Goal: Use online tool/utility: Use online tool/utility

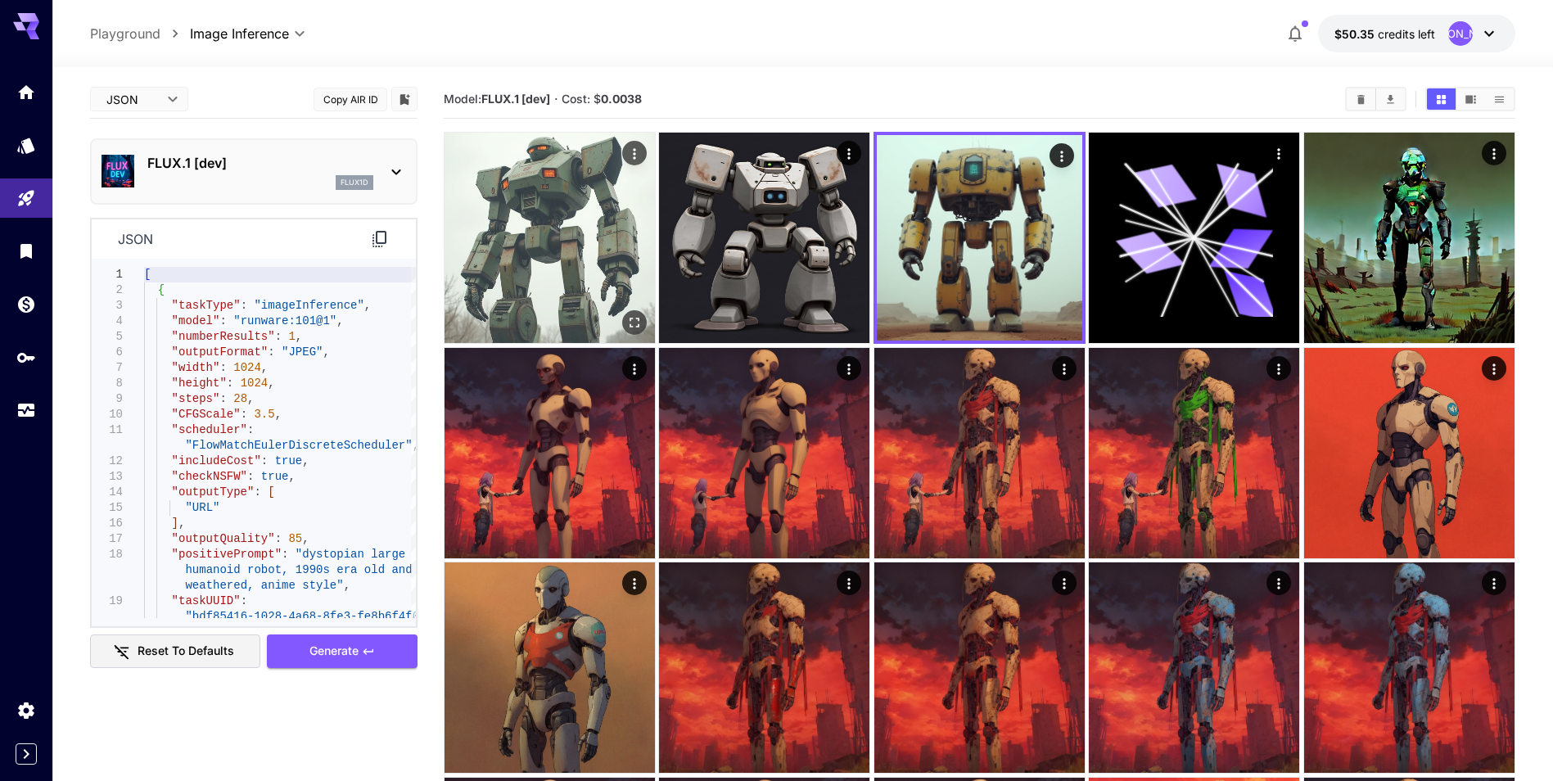
click at [594, 224] on img at bounding box center [549, 238] width 210 height 210
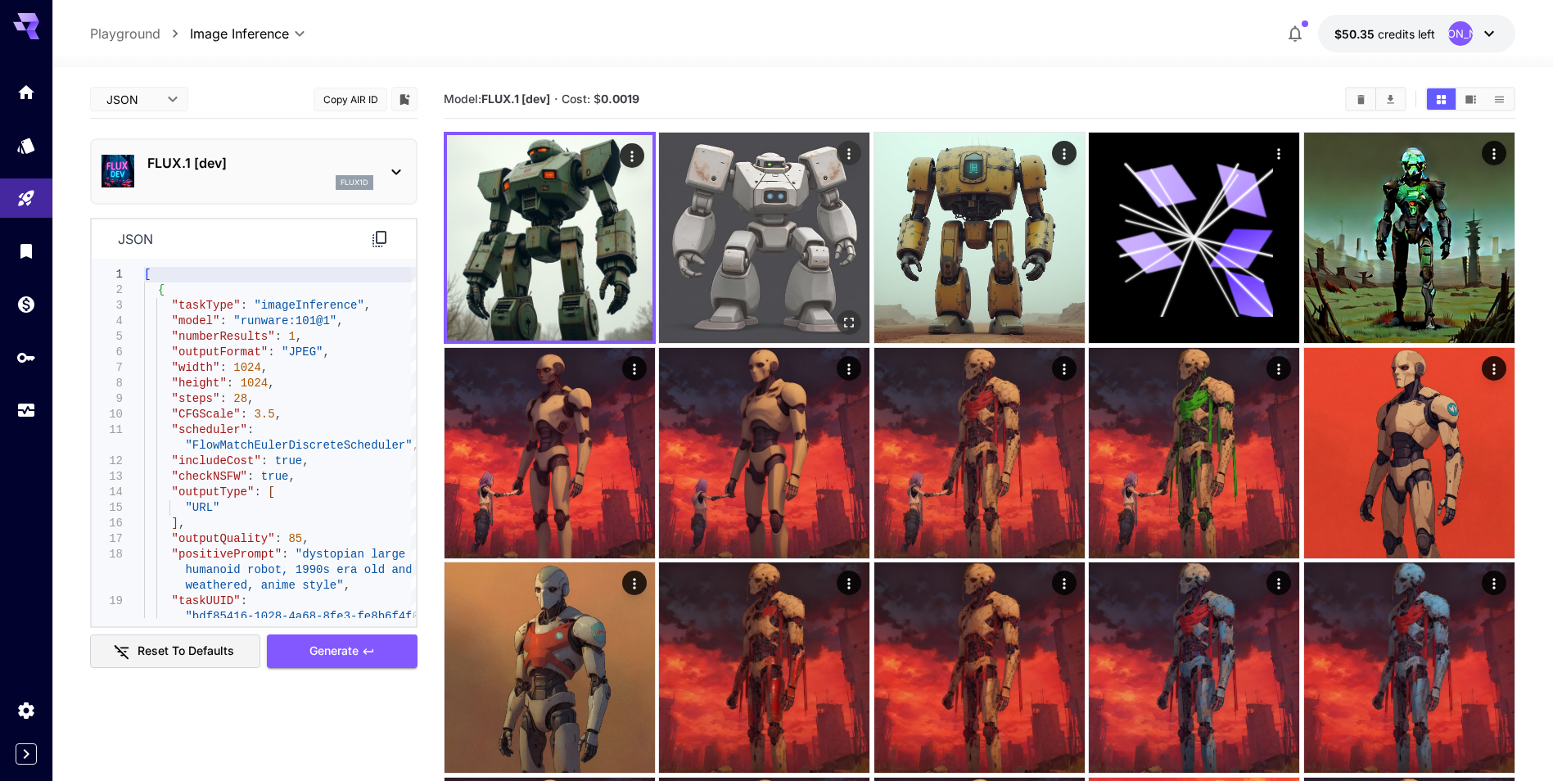
click at [732, 184] on img at bounding box center [764, 238] width 210 height 210
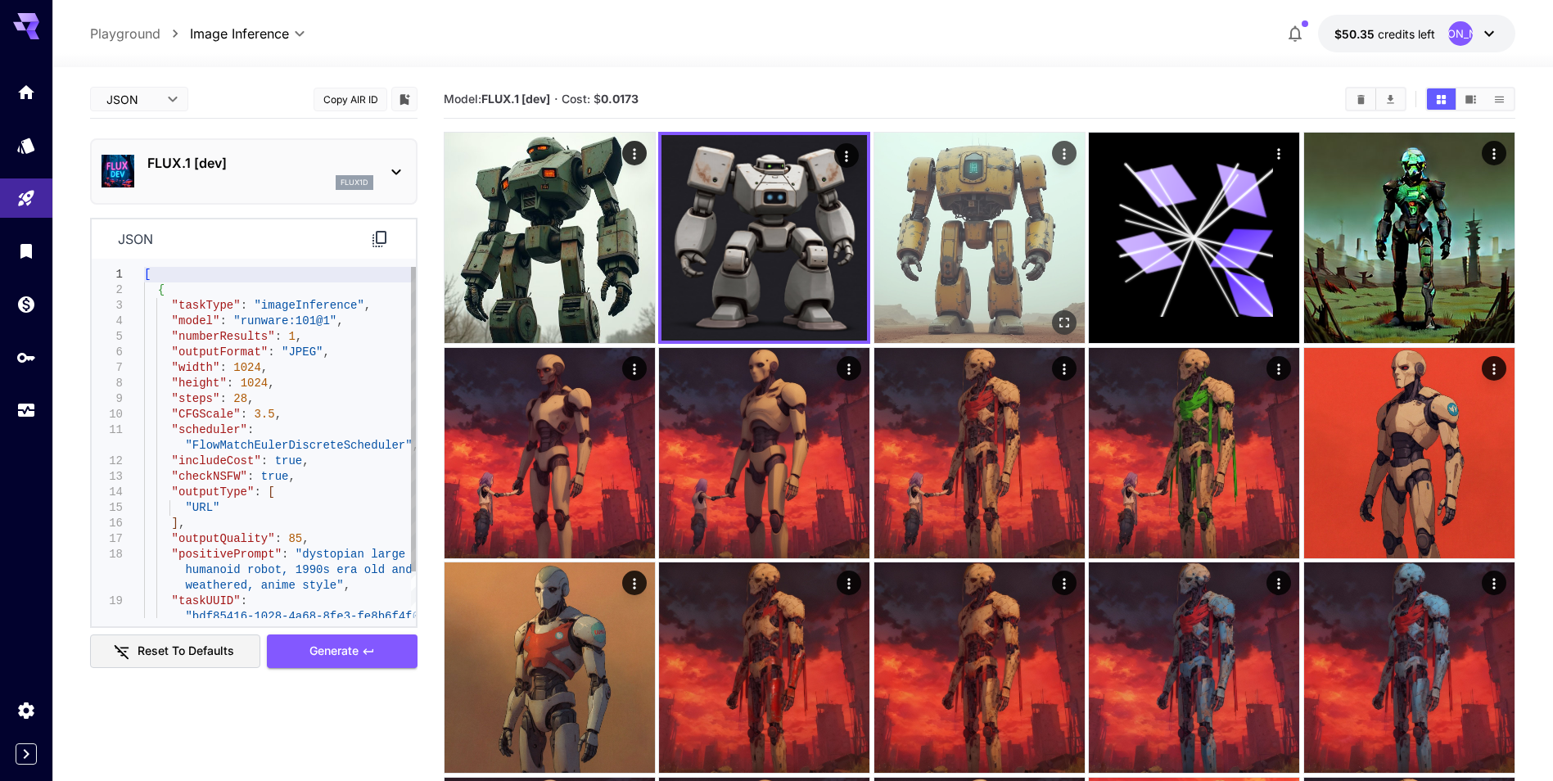
click at [960, 208] on img at bounding box center [979, 238] width 210 height 210
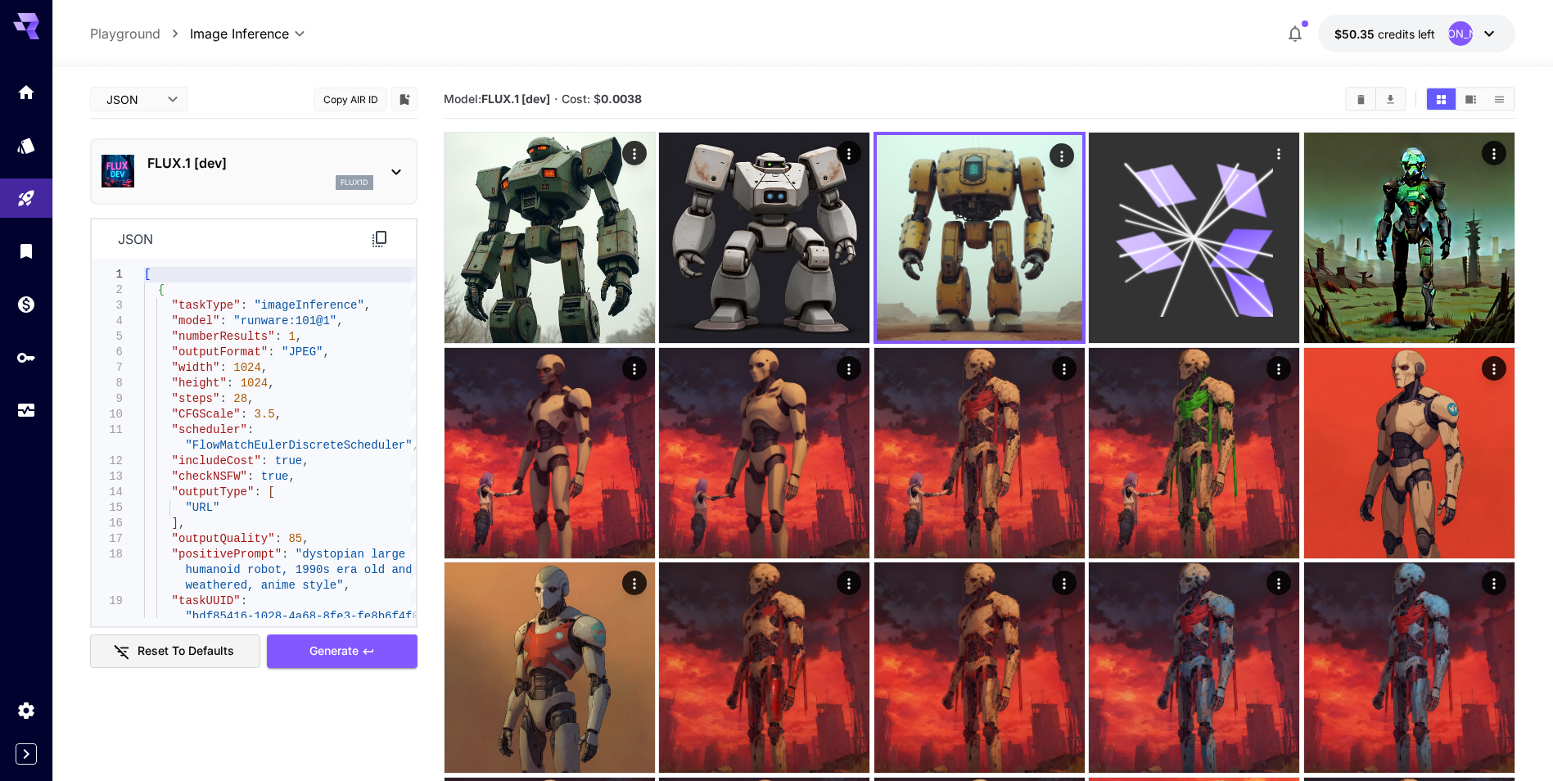
click at [1236, 224] on icon at bounding box center [1195, 238] width 158 height 158
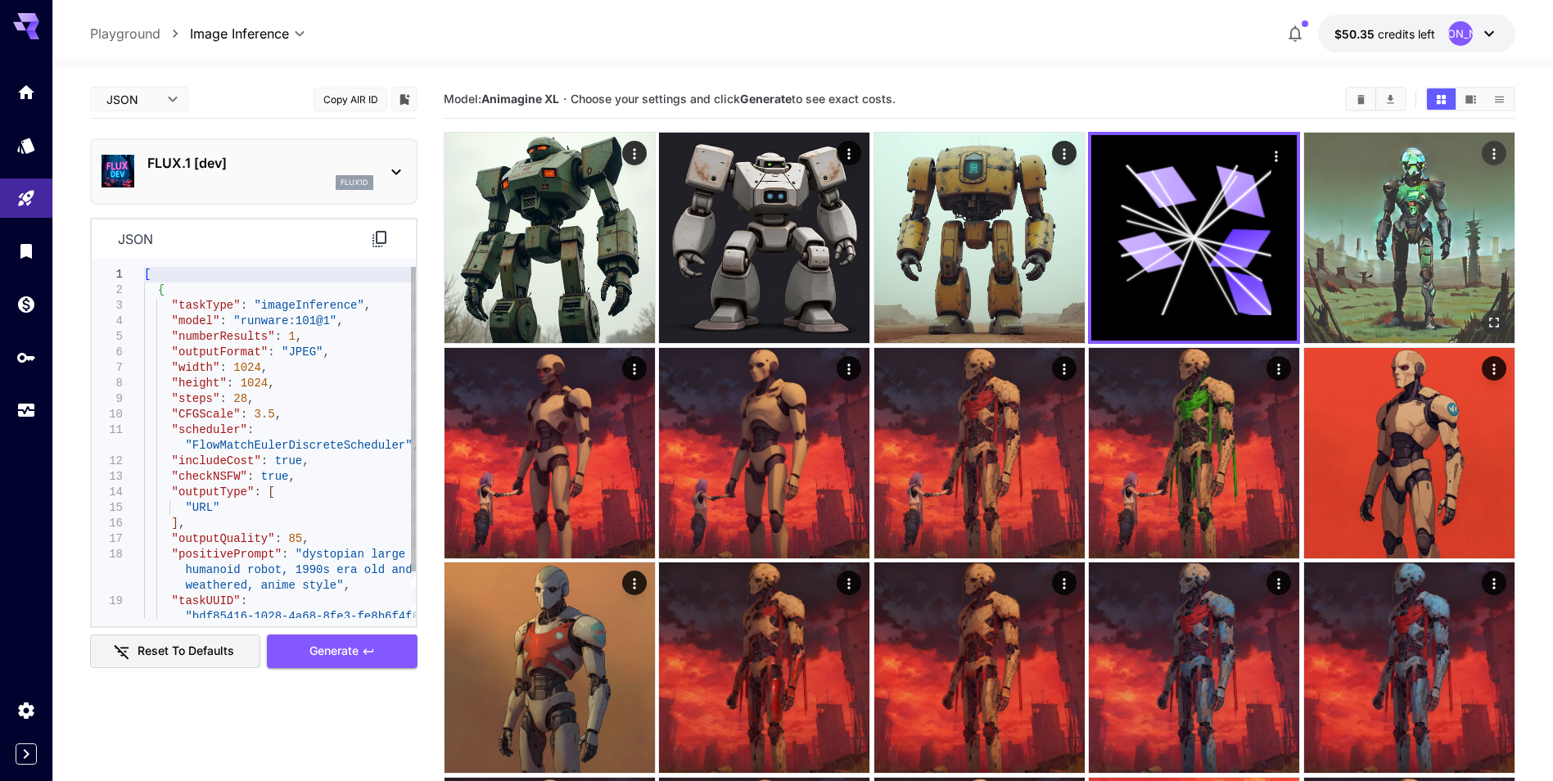
click at [1422, 224] on img at bounding box center [1409, 238] width 210 height 210
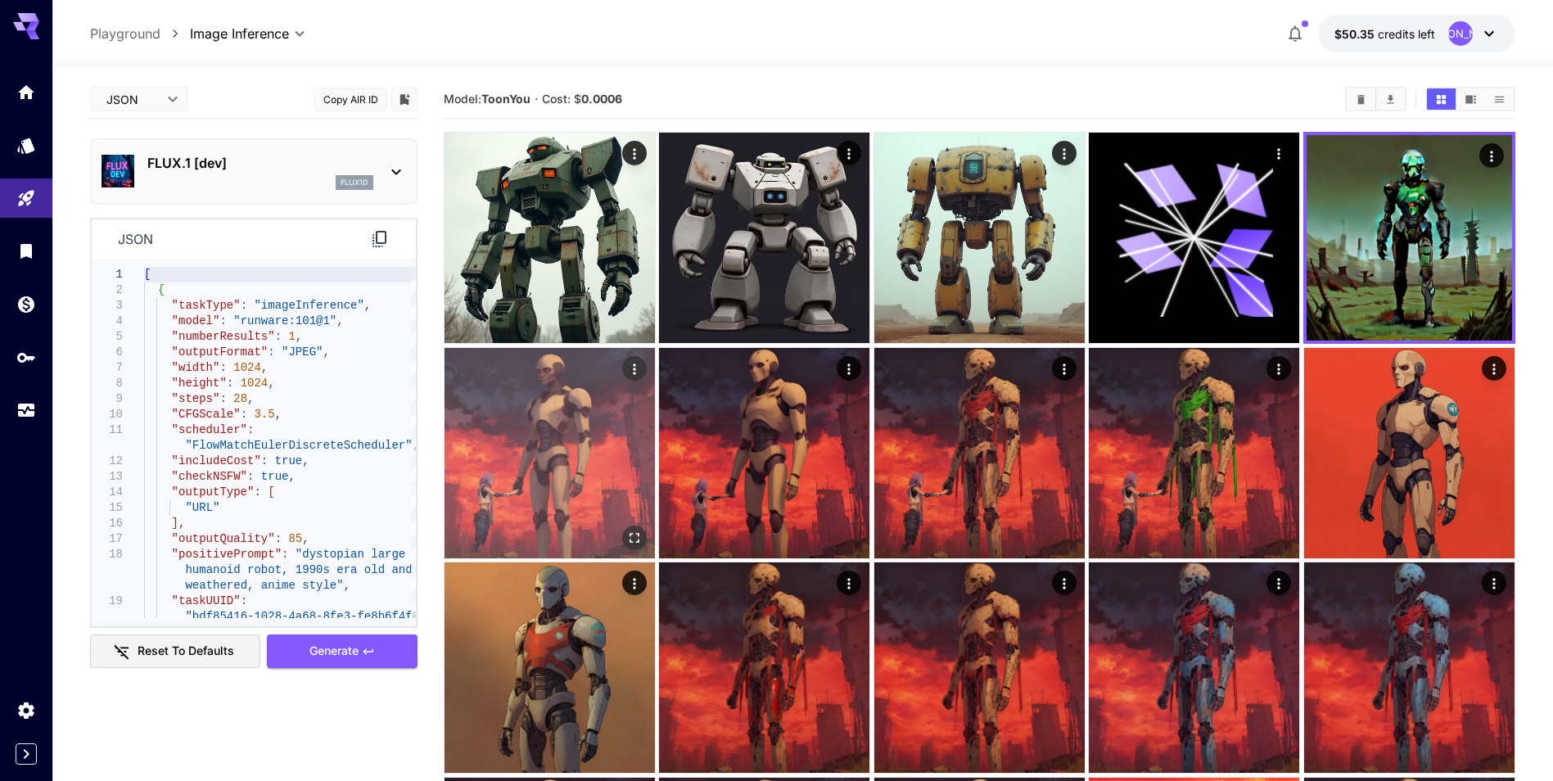
click at [512, 435] on img at bounding box center [549, 453] width 210 height 210
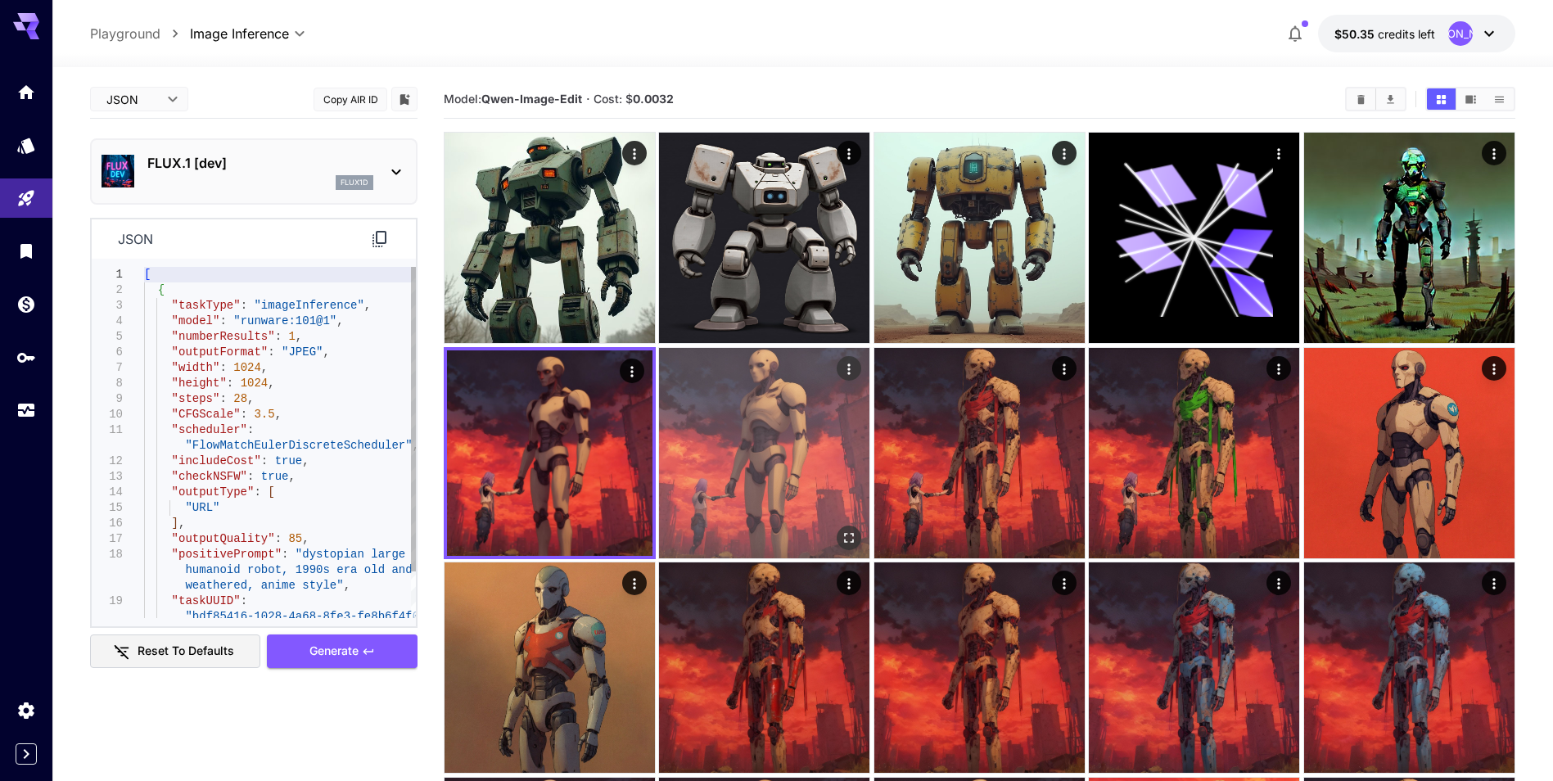
click at [733, 459] on img at bounding box center [764, 453] width 210 height 210
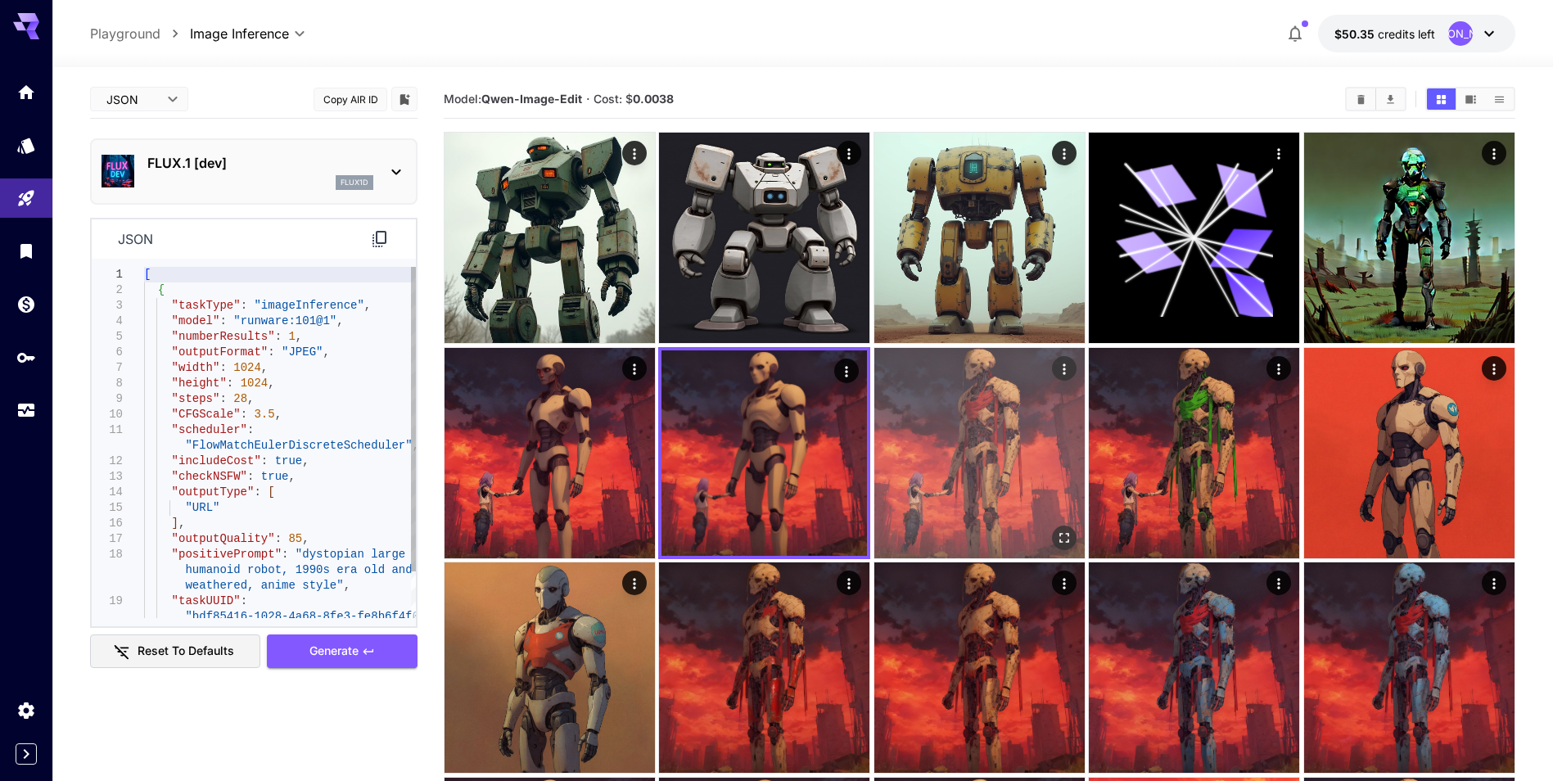
click at [944, 466] on img at bounding box center [979, 453] width 210 height 210
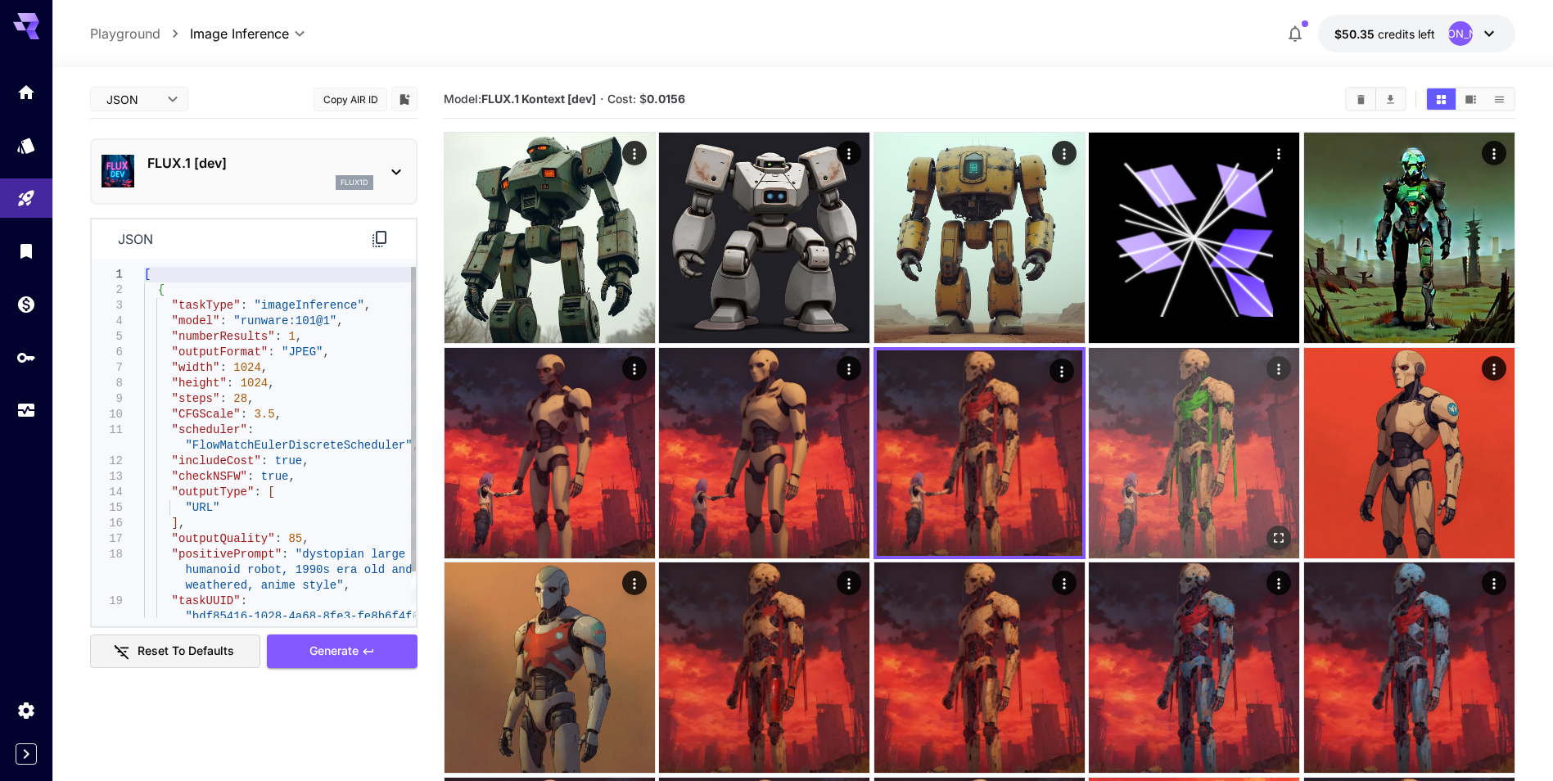
click at [1198, 463] on img at bounding box center [1193, 453] width 210 height 210
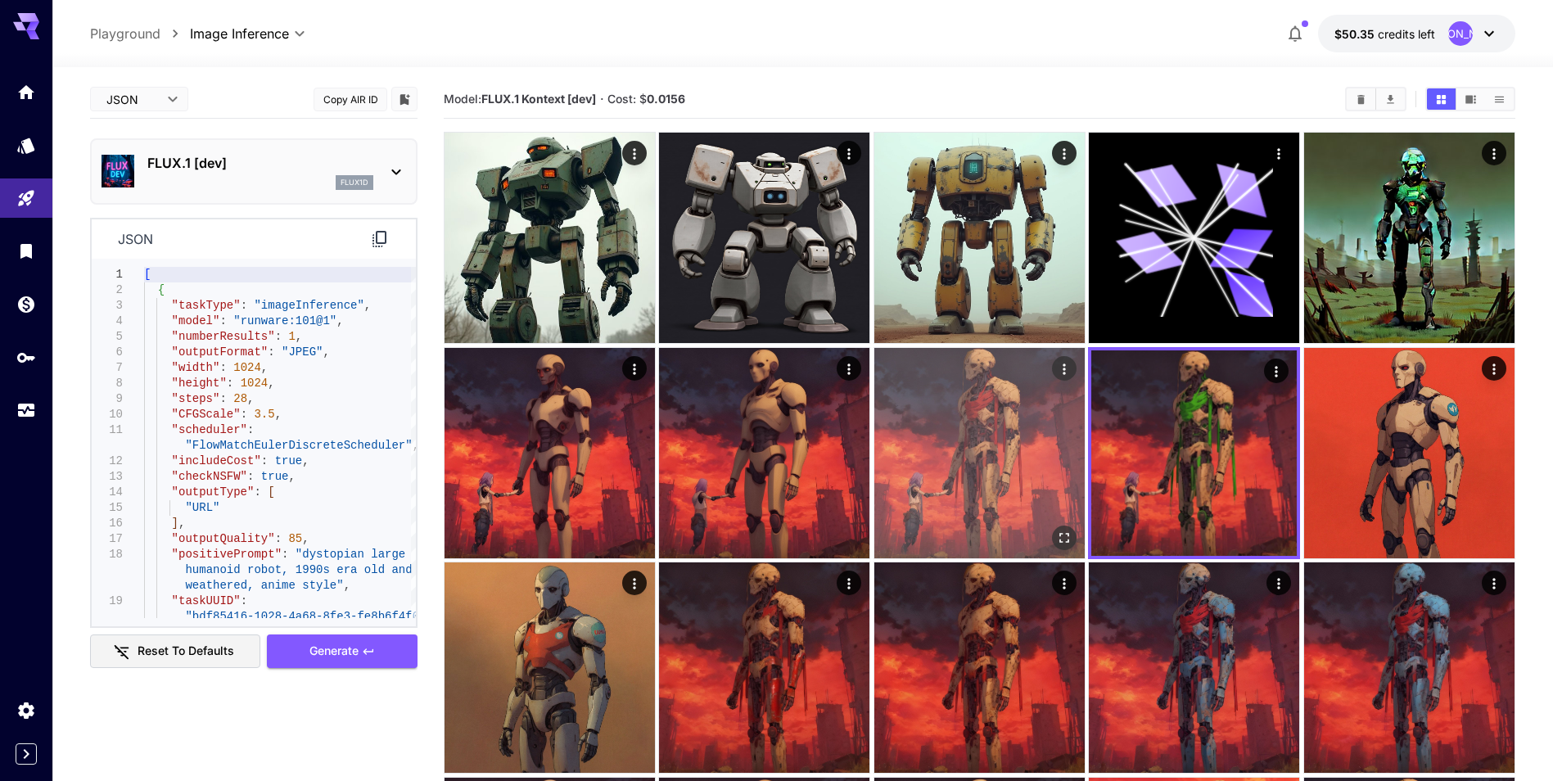
click at [1020, 483] on img at bounding box center [979, 453] width 210 height 210
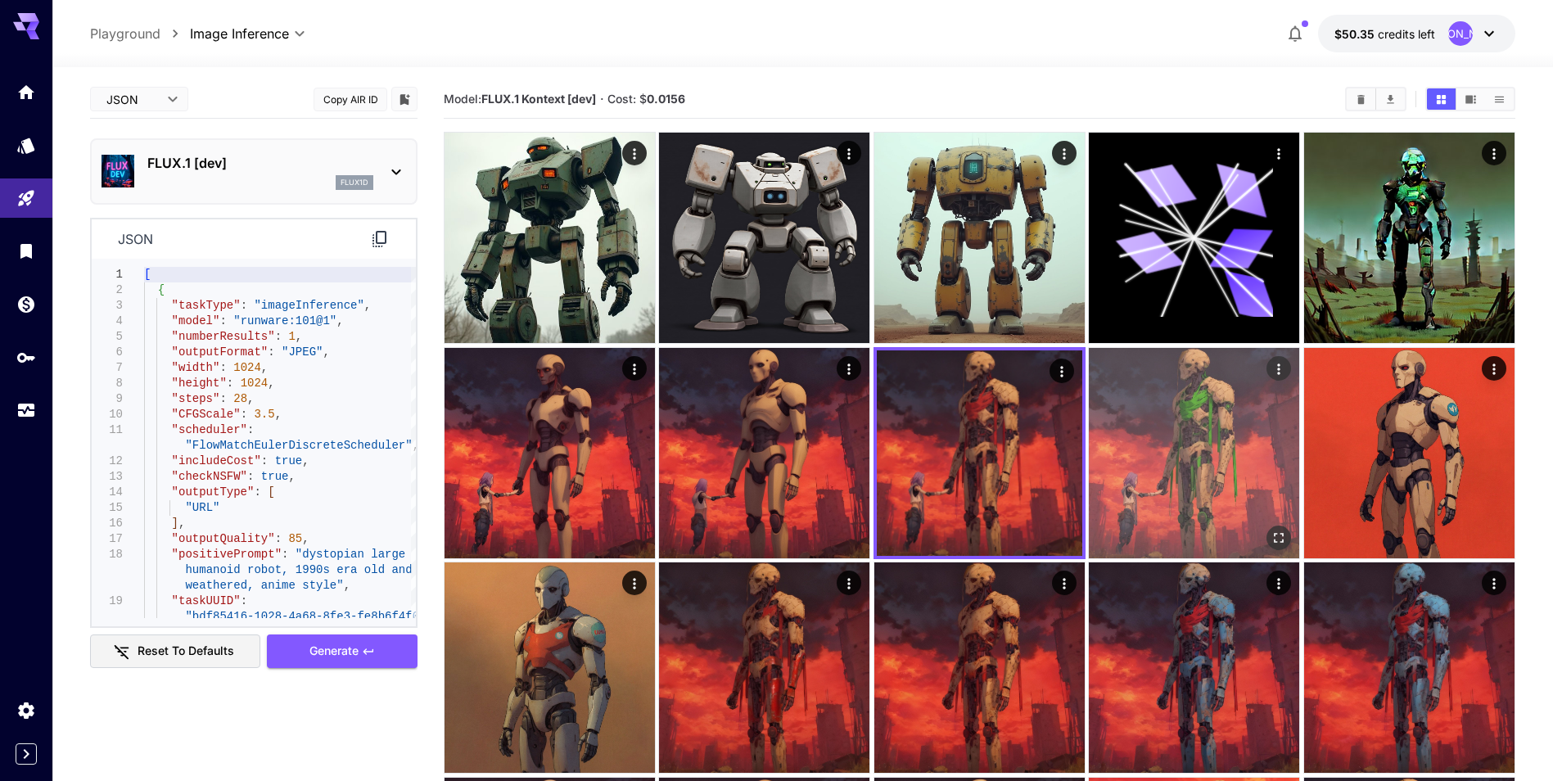
click at [1201, 502] on img at bounding box center [1193, 453] width 210 height 210
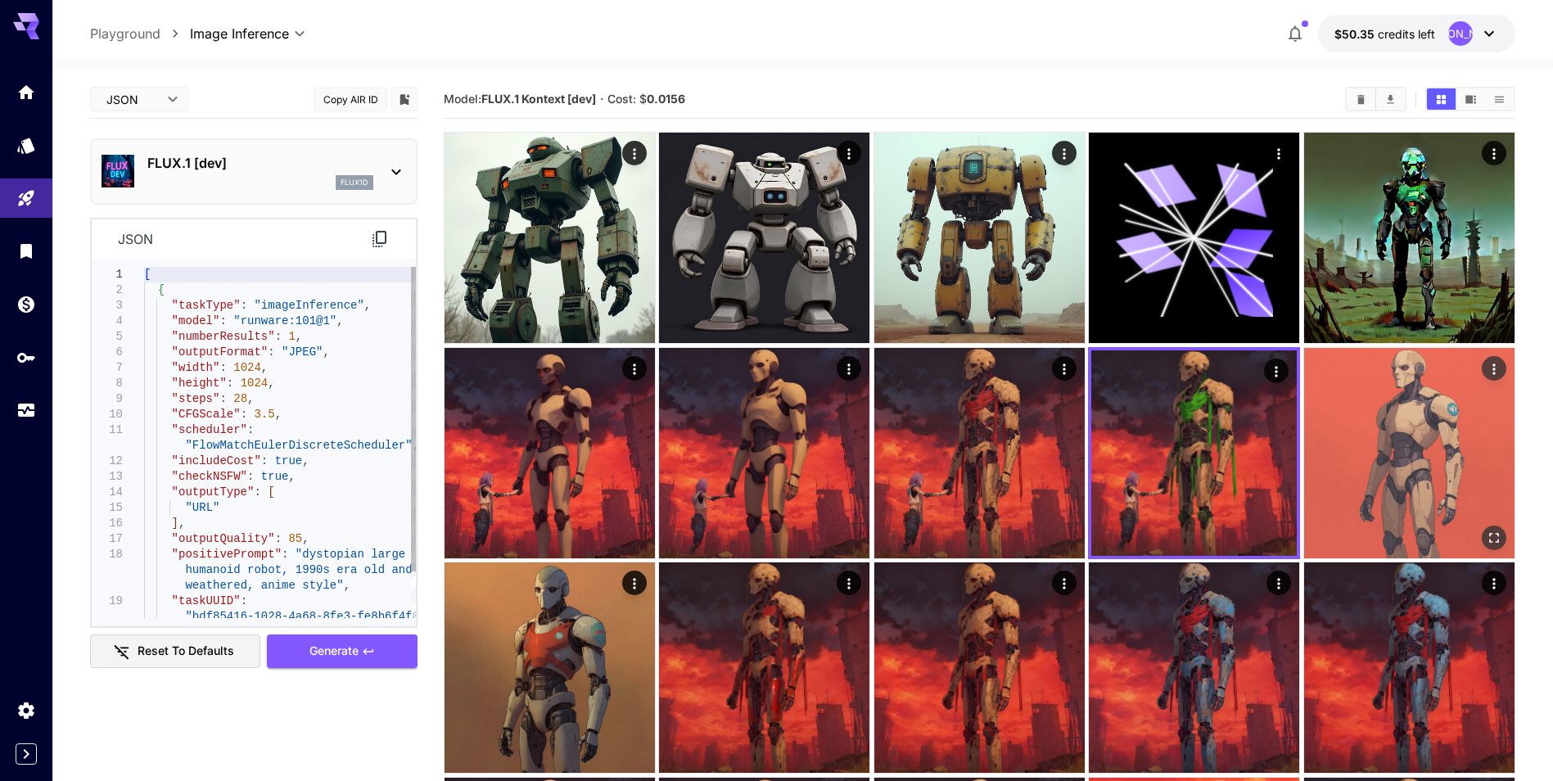
click at [1427, 485] on img at bounding box center [1409, 453] width 210 height 210
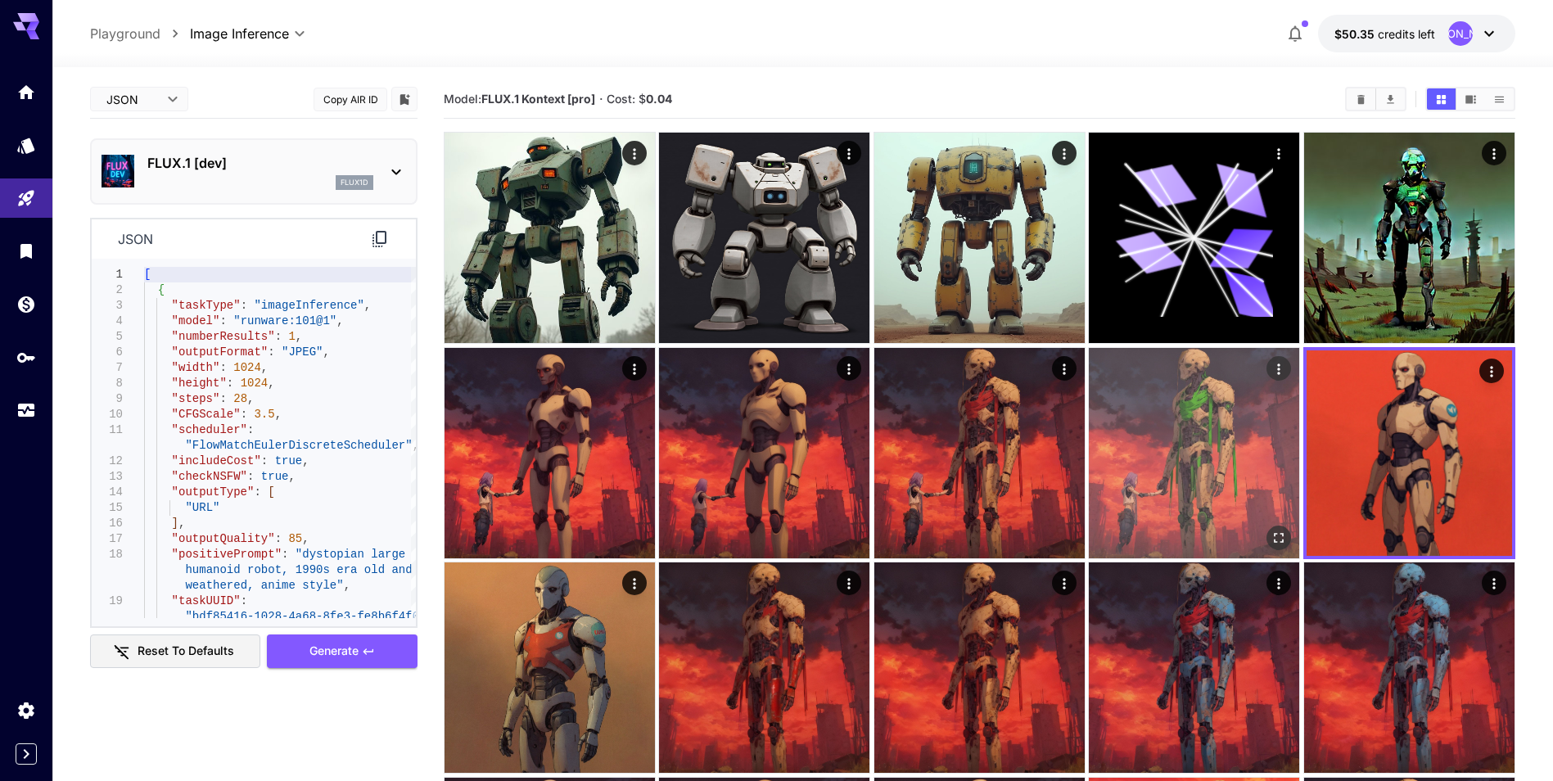
click at [1270, 476] on img at bounding box center [1193, 453] width 210 height 210
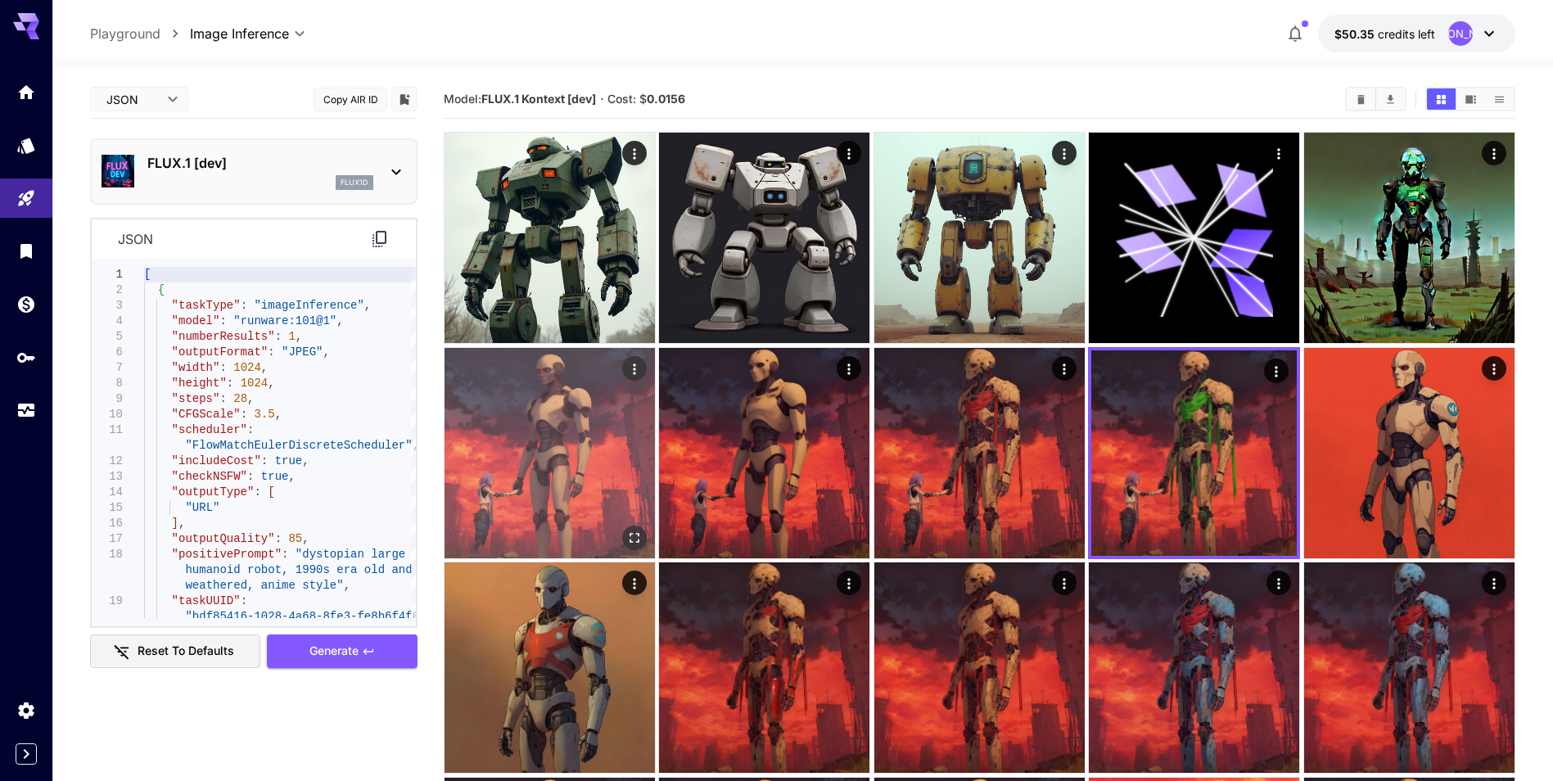
click at [596, 481] on img at bounding box center [549, 453] width 210 height 210
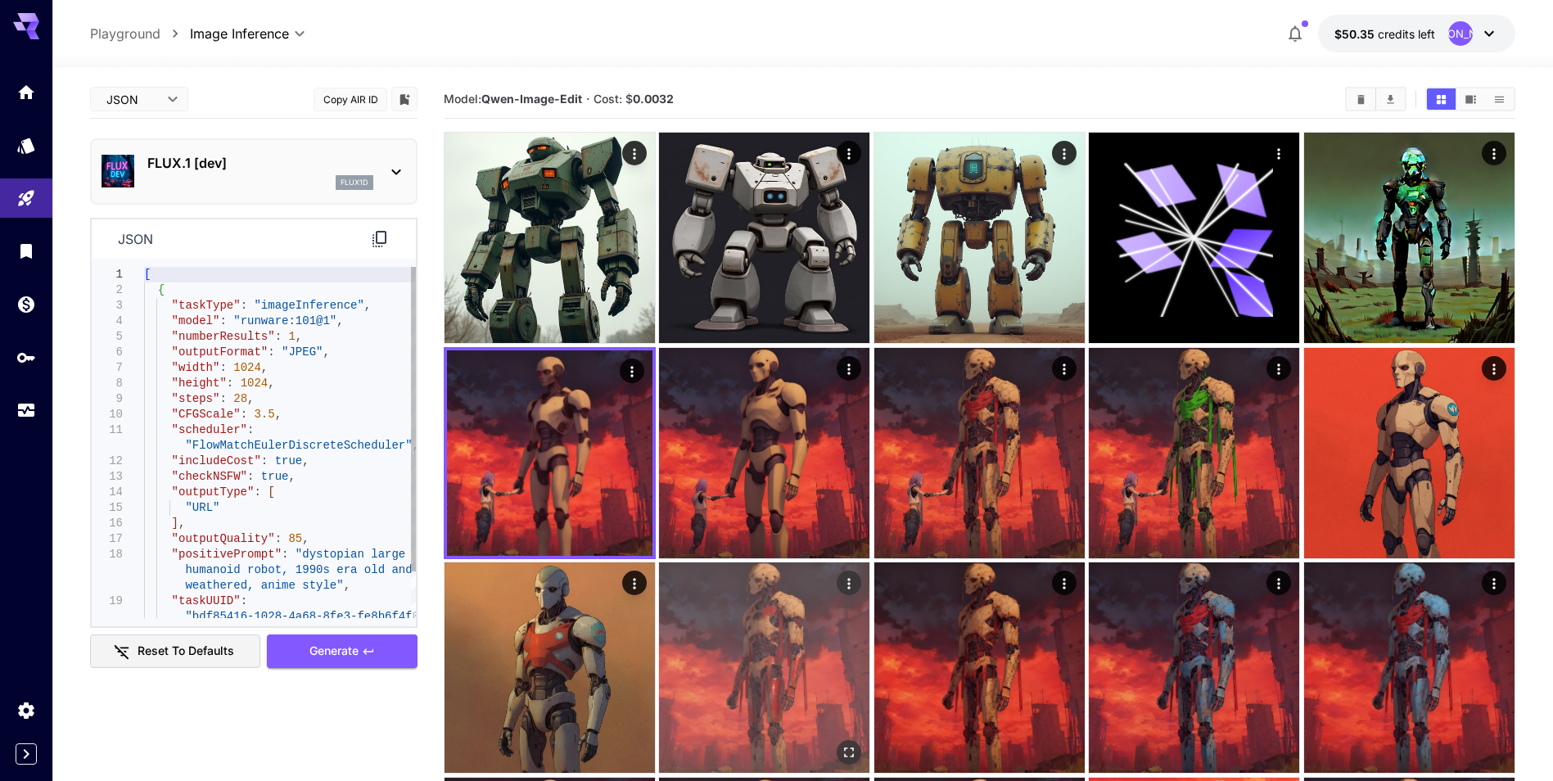
click at [850, 676] on img at bounding box center [764, 667] width 210 height 210
